Goal: Information Seeking & Learning: Understand process/instructions

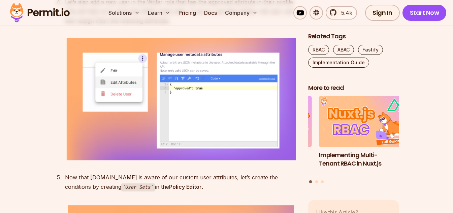
scroll to position [3697, 0]
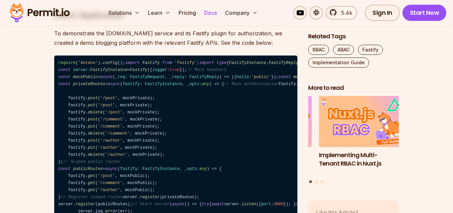
scroll to position [682, 0]
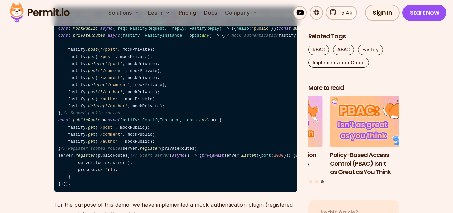
click at [211, 122] on code "require ( 'dotenv' ). config (); import Fastify from 'fastify' ; import type { …" at bounding box center [175, 99] width 243 height 185
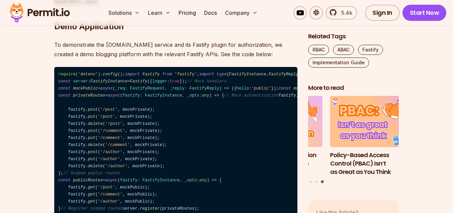
scroll to position [670, 0]
click at [224, 102] on code "require ( 'dotenv' ). config (); import Fastify from 'fastify' ; import type { …" at bounding box center [175, 159] width 243 height 185
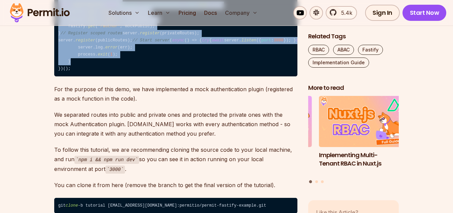
scroll to position [890, 0]
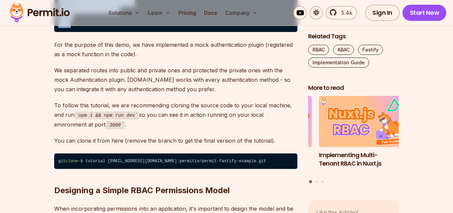
drag, startPoint x: 57, startPoint y: 65, endPoint x: 148, endPoint y: 170, distance: 139.8
copy code "require ( 'dotenv' ). config (); import Fastify from 'fastify' ; import type { …"
